Goal: Information Seeking & Learning: Learn about a topic

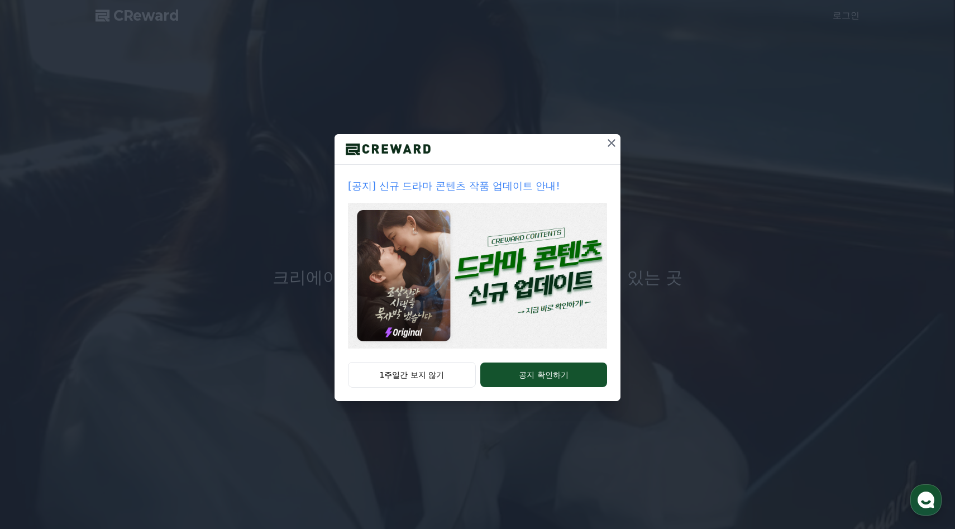
click at [538, 388] on div "1주일간 보지 않기 공지 확인하기" at bounding box center [477, 381] width 286 height 39
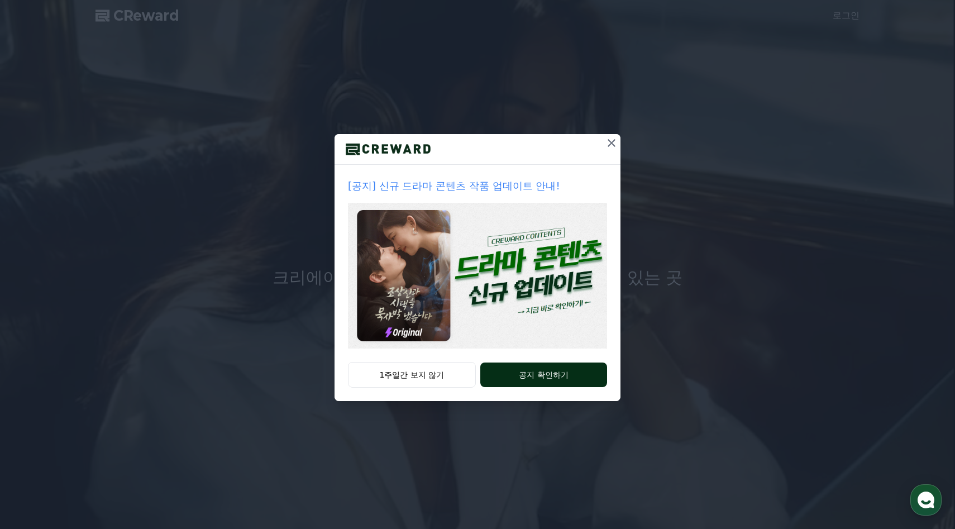
click at [543, 379] on button "공지 확인하기" at bounding box center [543, 374] width 127 height 25
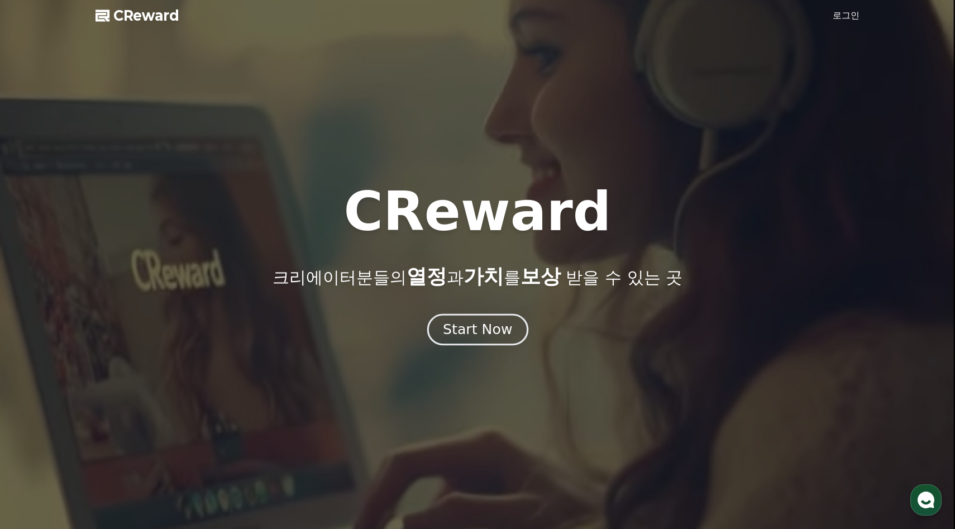
click at [483, 333] on div "Start Now" at bounding box center [477, 329] width 69 height 19
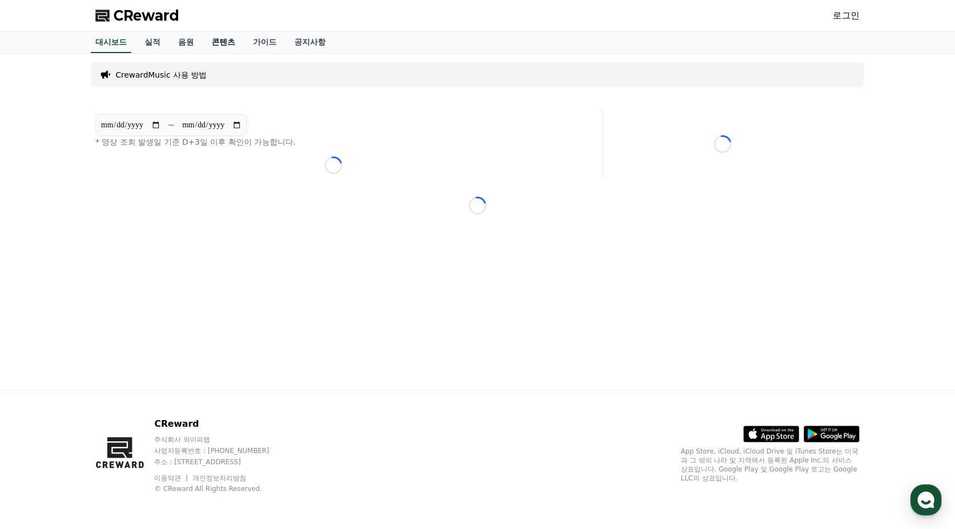
click at [219, 45] on link "콘텐츠" at bounding box center [223, 42] width 41 height 21
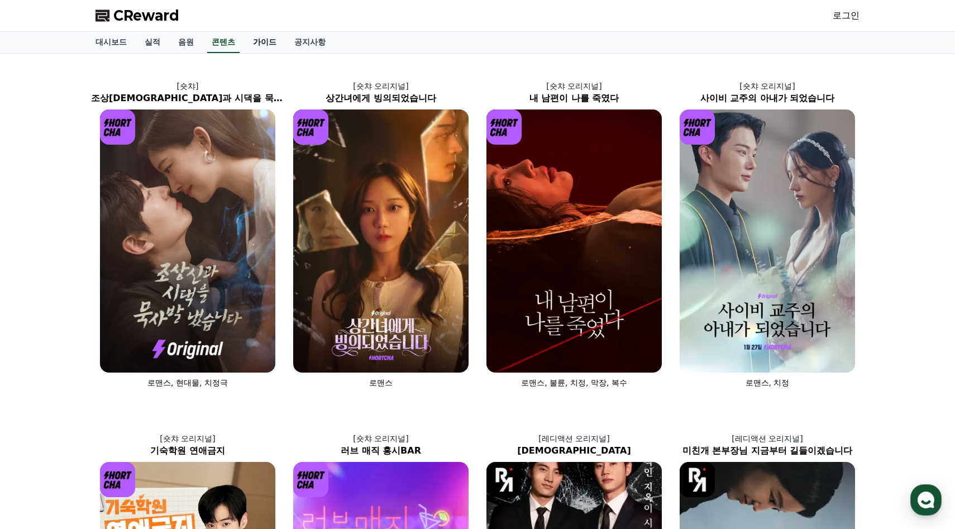
click at [244, 42] on link "가이드" at bounding box center [264, 42] width 41 height 21
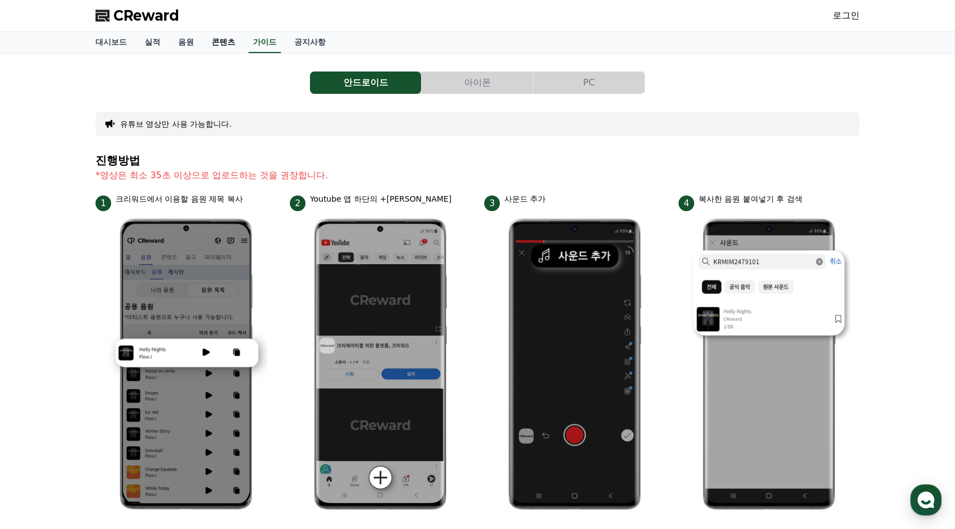
click at [216, 44] on link "콘텐츠" at bounding box center [223, 42] width 41 height 21
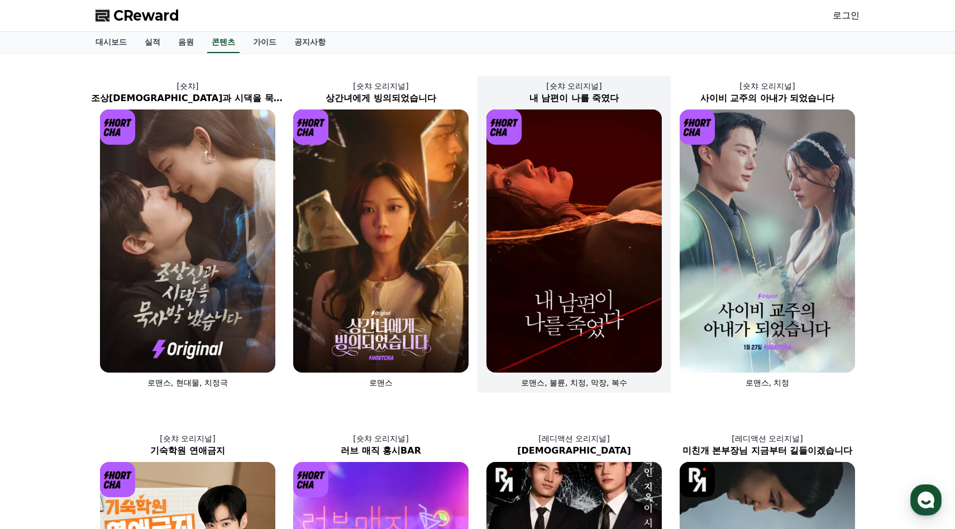
click at [582, 280] on img at bounding box center [573, 240] width 175 height 263
